Goal: Complete application form

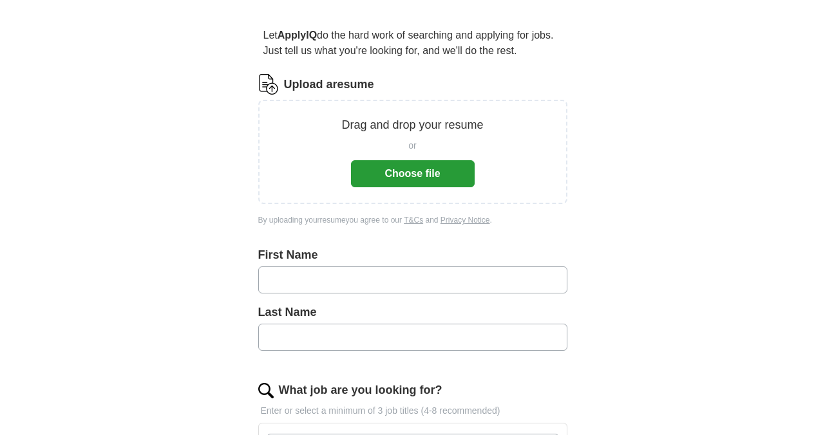
scroll to position [73, 0]
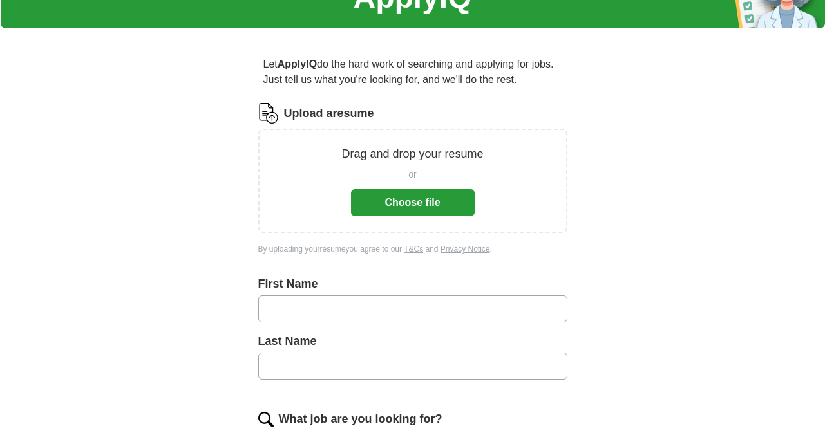
click at [402, 209] on button "Choose file" at bounding box center [413, 202] width 124 height 27
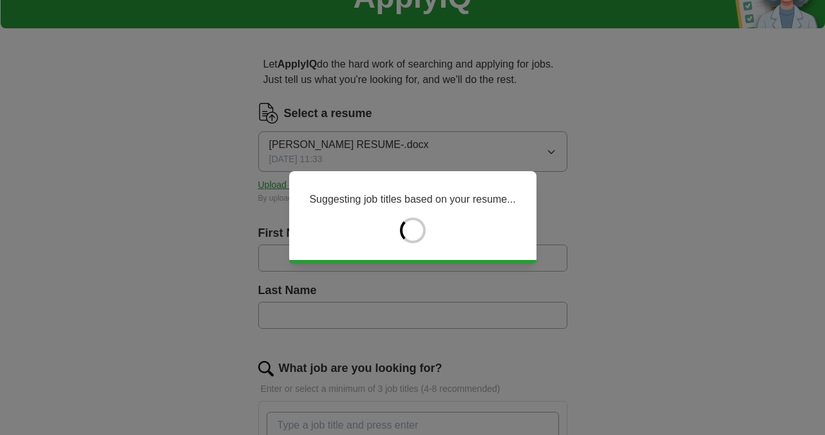
type input "*****"
type input "**********"
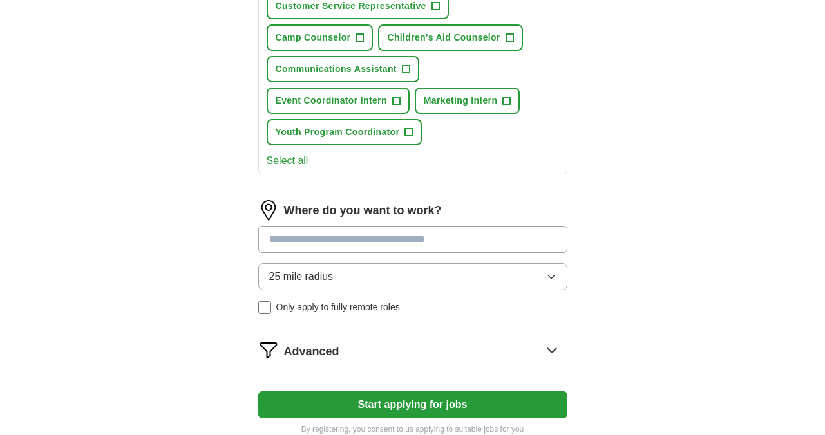
scroll to position [527, 0]
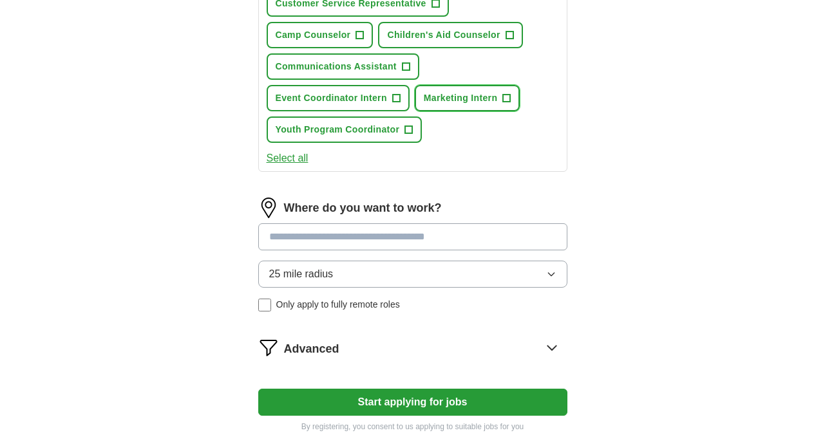
click at [470, 92] on span "Marketing Intern" at bounding box center [461, 98] width 74 height 14
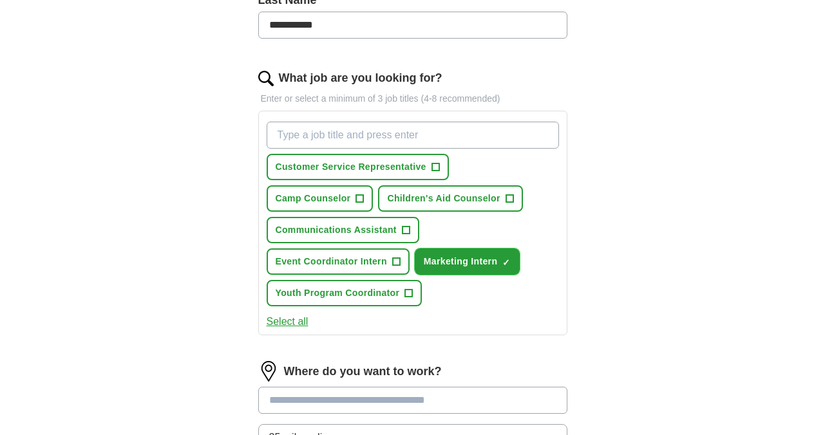
scroll to position [365, 0]
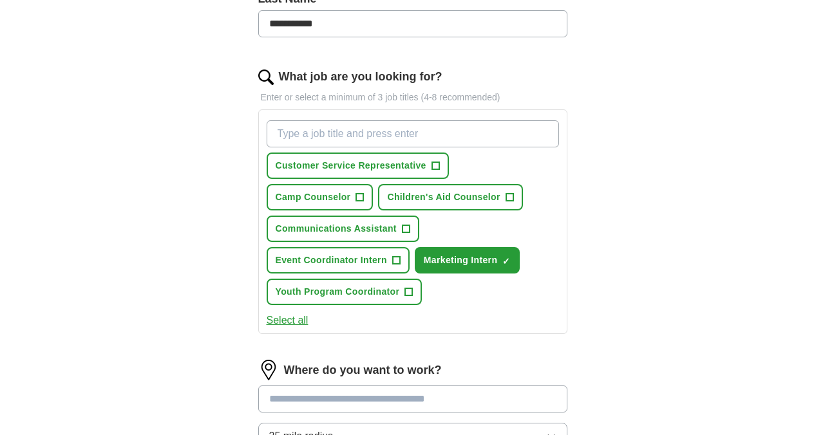
click at [387, 136] on input "What job are you looking for?" at bounding box center [413, 133] width 292 height 27
type input "c"
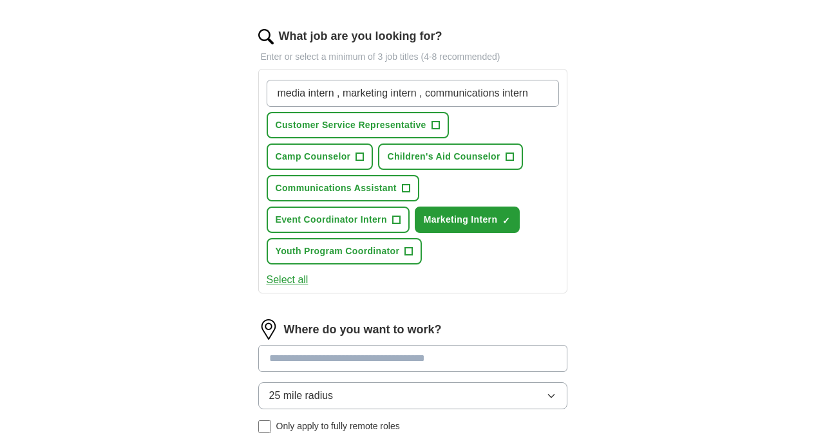
scroll to position [585, 0]
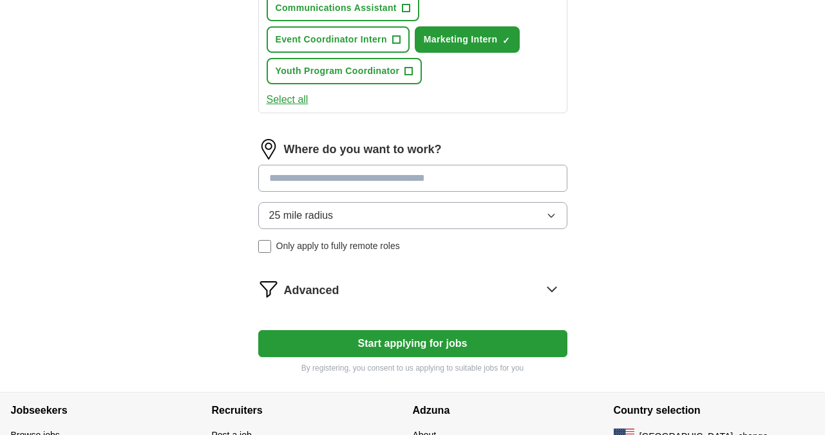
type input "media intern , marketing intern , communications intern"
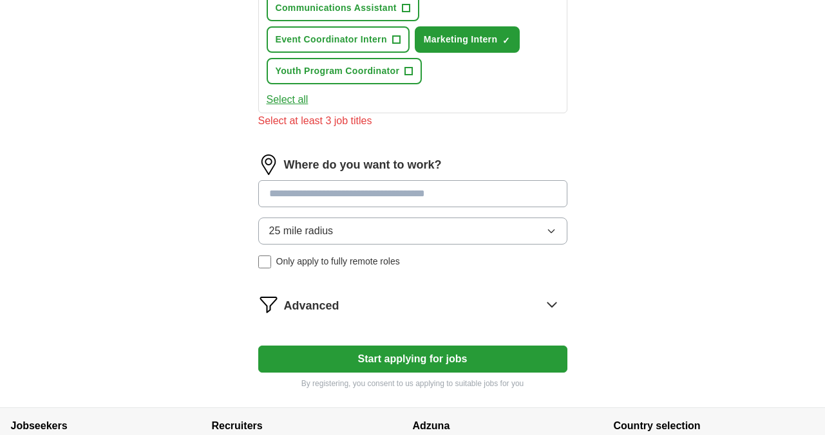
click at [371, 348] on button "Start applying for jobs" at bounding box center [412, 359] width 309 height 27
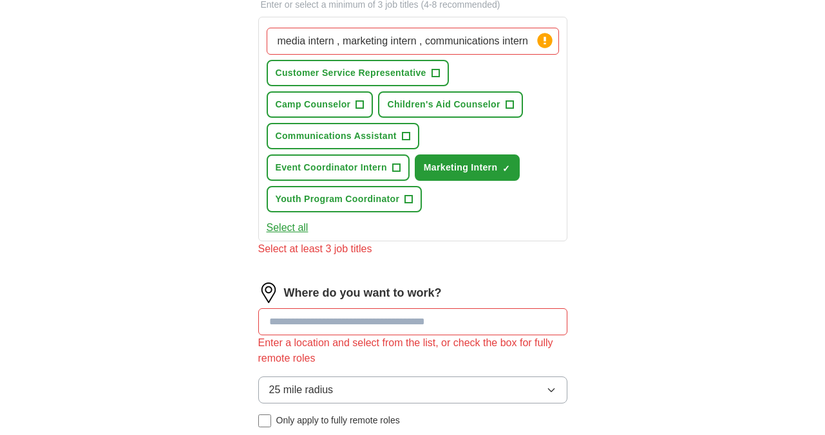
scroll to position [355, 0]
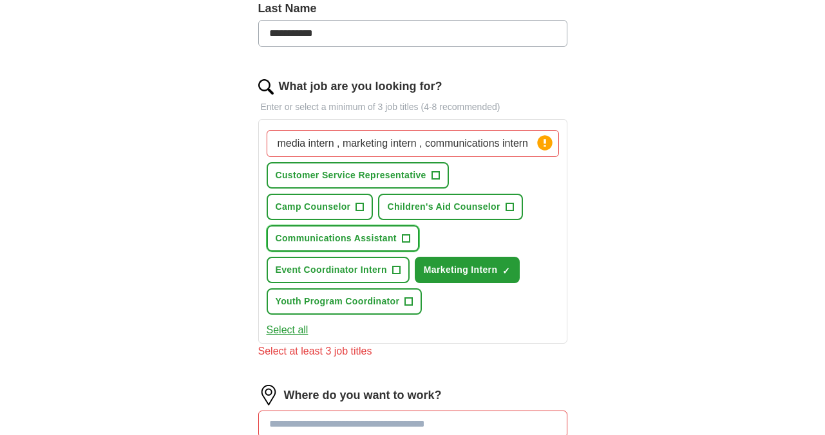
click at [329, 238] on span "Communications Assistant" at bounding box center [336, 239] width 121 height 14
drag, startPoint x: 281, startPoint y: 144, endPoint x: 539, endPoint y: 136, distance: 258.4
click at [539, 136] on div "media intern , marketing intern , communications intern Press return to add tit…" at bounding box center [413, 143] width 292 height 27
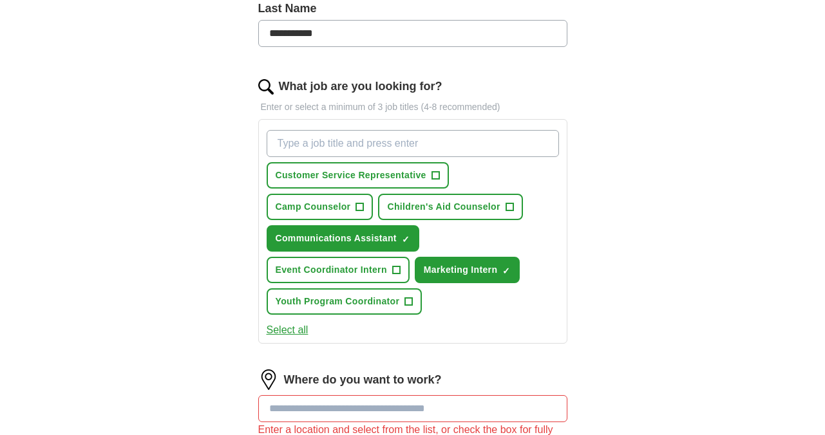
click at [298, 332] on button "Select all" at bounding box center [288, 330] width 42 height 15
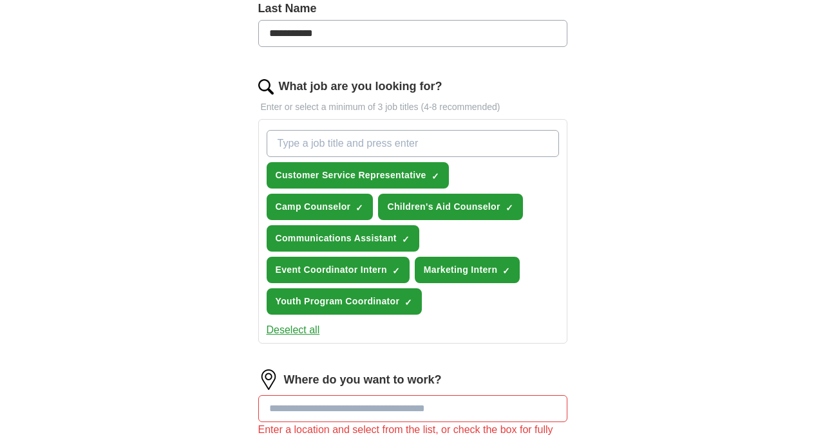
click at [310, 331] on button "Deselect all" at bounding box center [293, 330] width 53 height 15
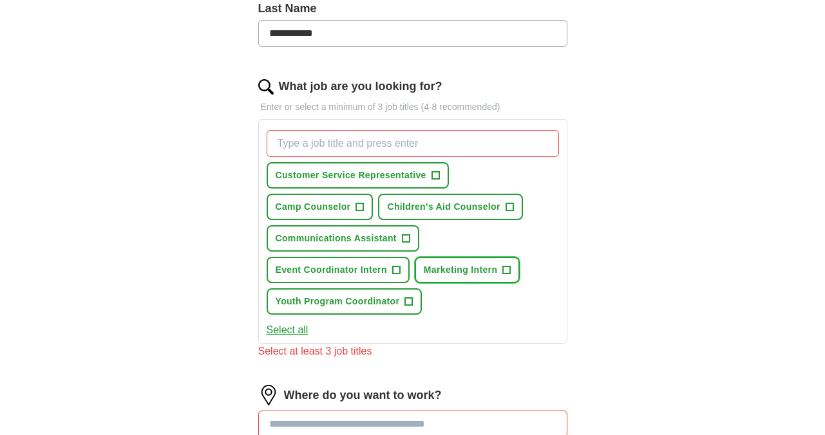
click at [460, 270] on span "Marketing Intern" at bounding box center [461, 270] width 74 height 14
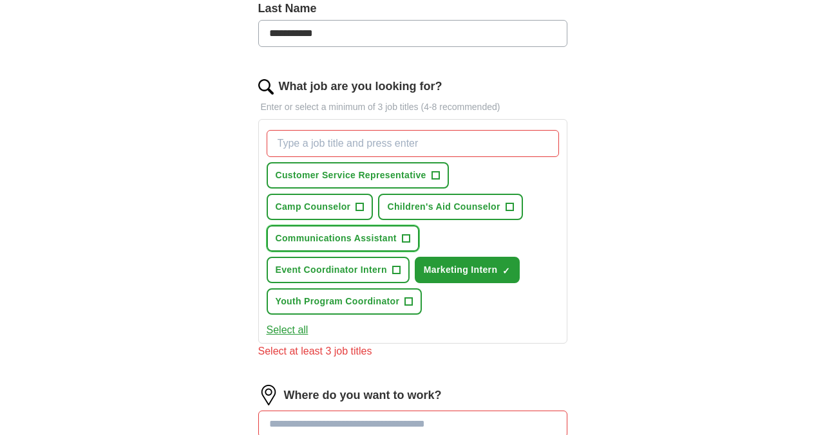
click at [372, 244] on span "Communications Assistant" at bounding box center [336, 239] width 121 height 14
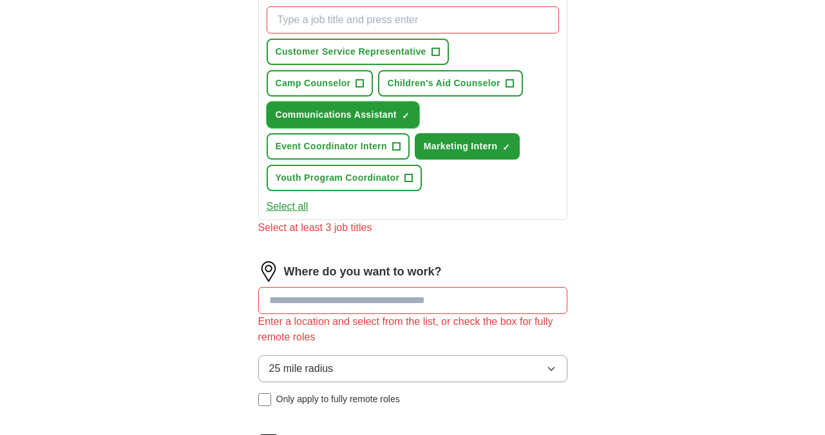
scroll to position [585, 0]
